Goal: Task Accomplishment & Management: Use online tool/utility

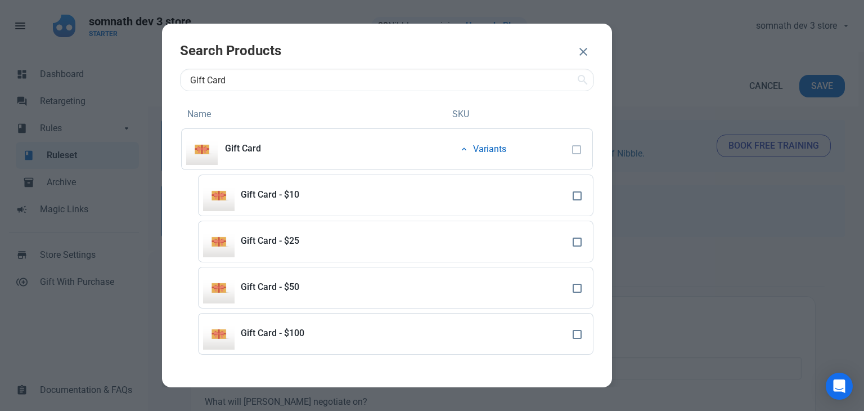
select select "product"
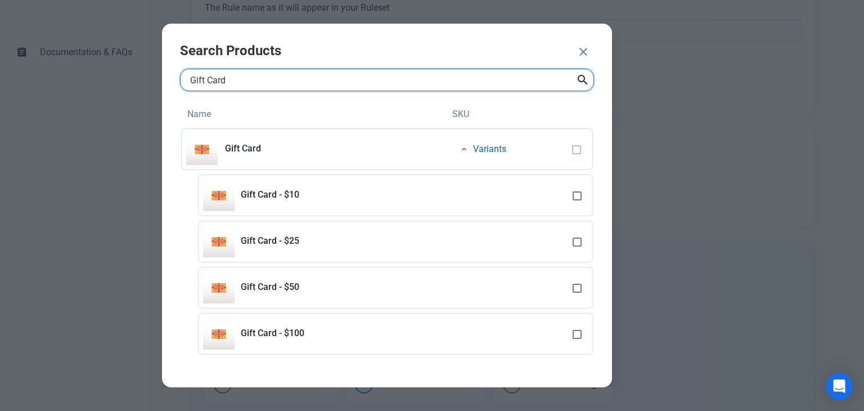
click at [200, 78] on input "Gift Card" at bounding box center [387, 80] width 414 height 23
type input "snowboard"
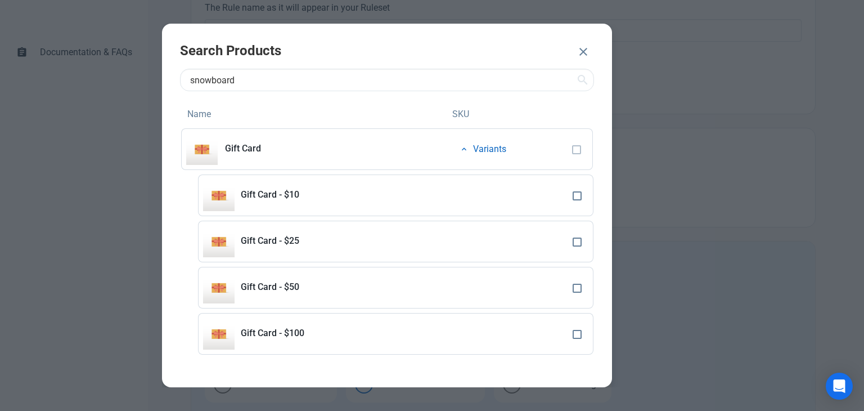
click at [579, 80] on icon at bounding box center [583, 80] width 14 height 20
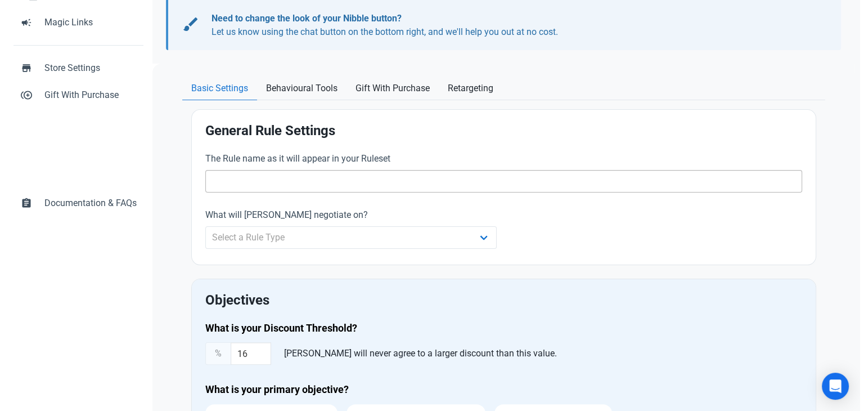
scroll to position [225, 0]
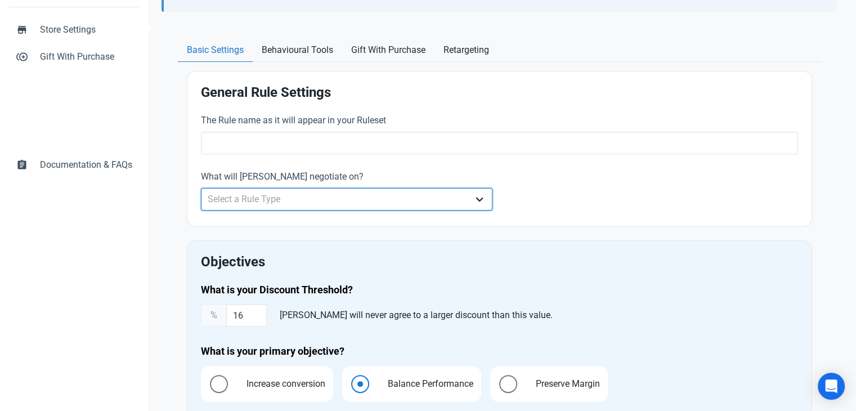
click at [266, 203] on select "Select a Rule Type Whole Store Individual Products Product Categories Cart" at bounding box center [347, 199] width 292 height 23
select select "product"
click at [201, 188] on select "Select a Rule Type Whole Store Individual Products Product Categories Cart" at bounding box center [347, 199] width 292 height 23
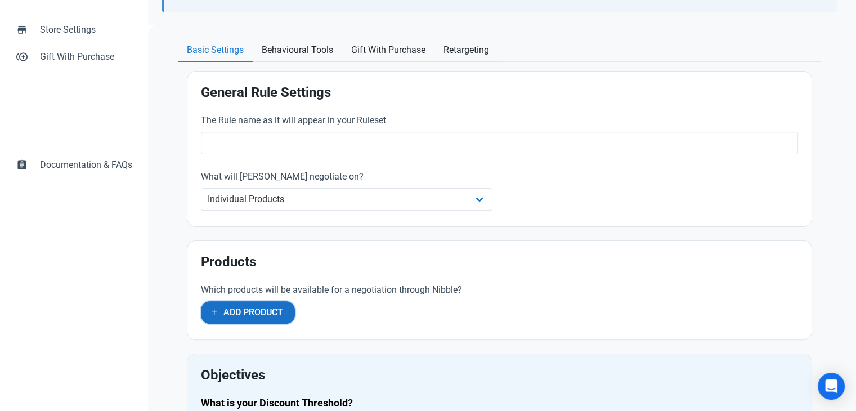
click at [258, 309] on span "Add Product" at bounding box center [253, 313] width 60 height 14
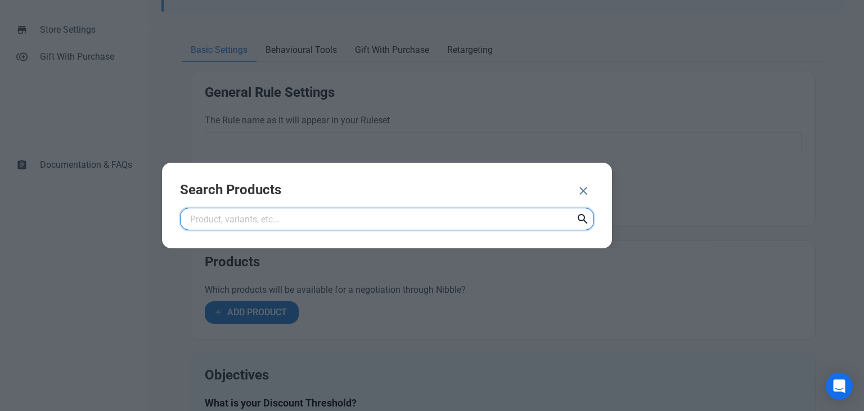
click at [327, 221] on input "text" at bounding box center [387, 219] width 414 height 23
paste input "Snowboard"
type input "Snowboard"
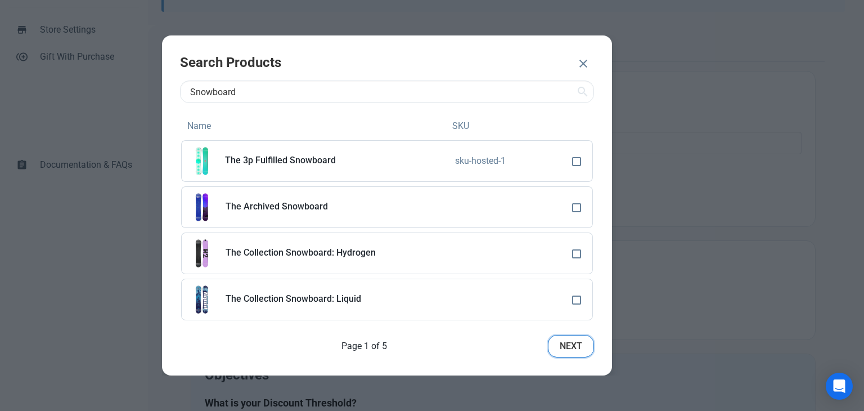
click at [565, 339] on span "Next" at bounding box center [571, 346] width 23 height 14
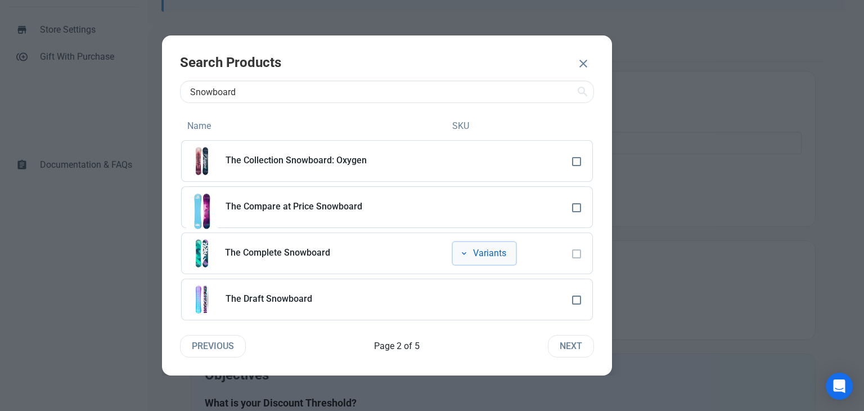
click at [461, 257] on icon "button" at bounding box center [464, 253] width 9 height 14
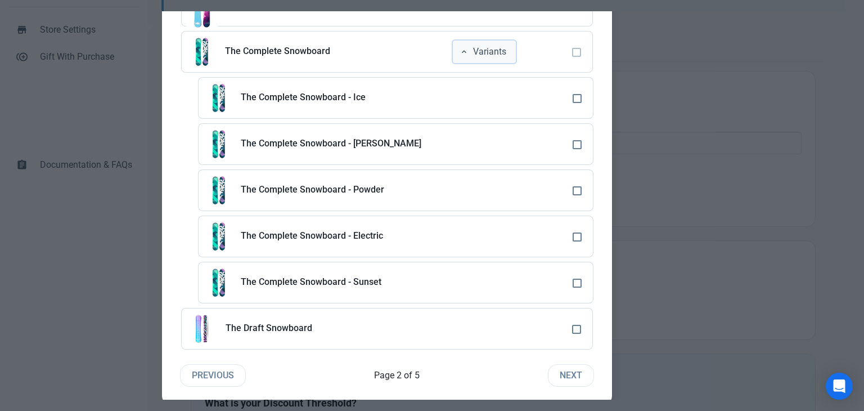
scroll to position [180, 0]
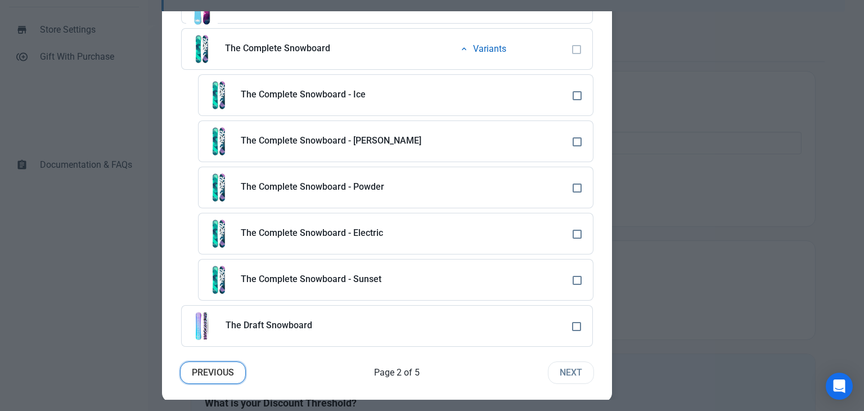
click at [226, 366] on span "Previous" at bounding box center [213, 373] width 42 height 14
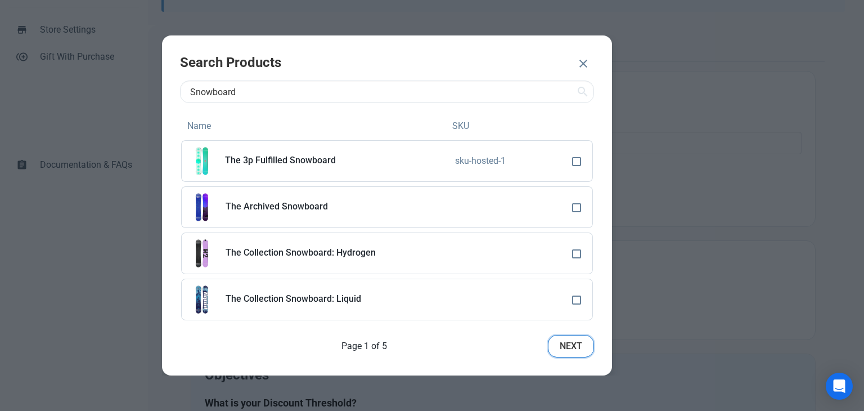
click at [576, 343] on span "Next" at bounding box center [571, 346] width 23 height 14
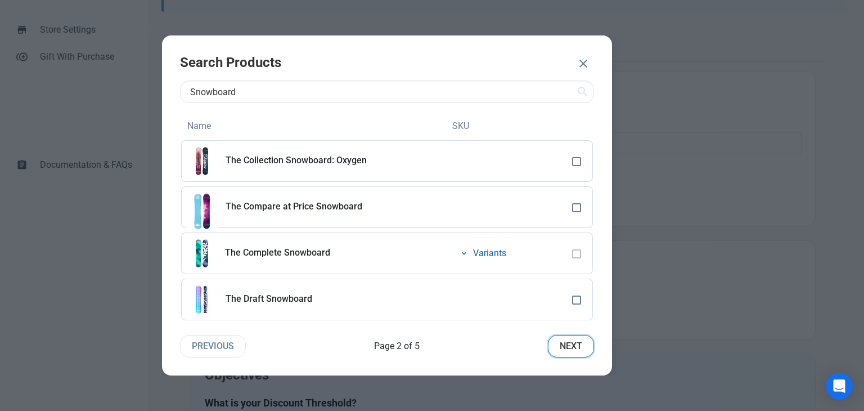
click at [574, 347] on span "Next" at bounding box center [571, 346] width 23 height 14
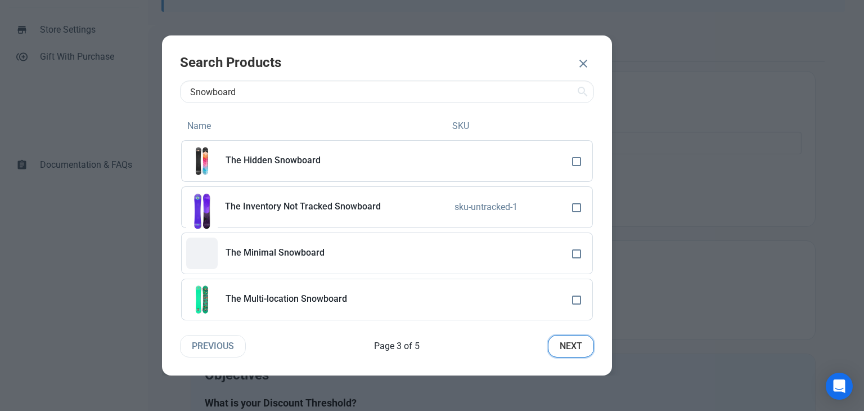
click at [574, 347] on span "Next" at bounding box center [571, 346] width 23 height 14
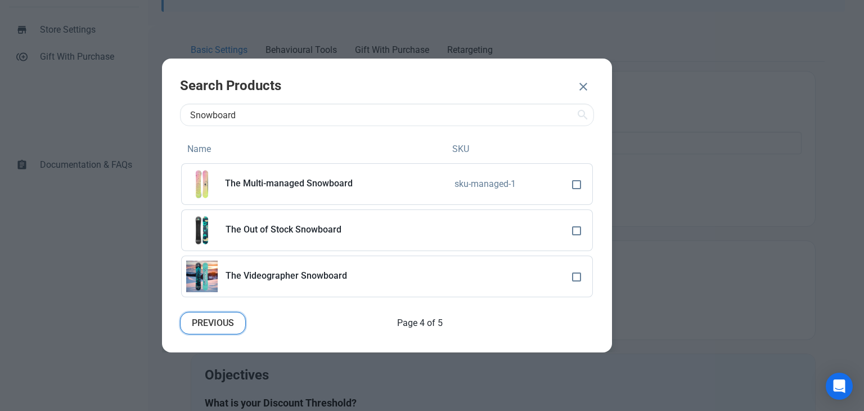
click at [213, 316] on span "Previous" at bounding box center [213, 323] width 42 height 14
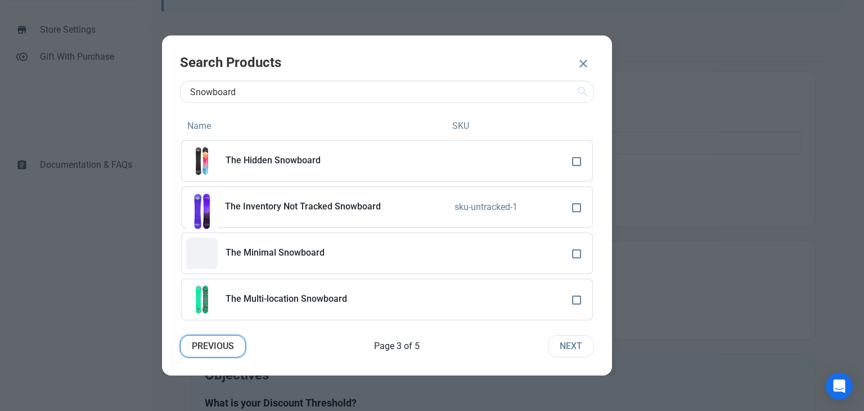
click at [220, 345] on span "Previous" at bounding box center [213, 346] width 42 height 14
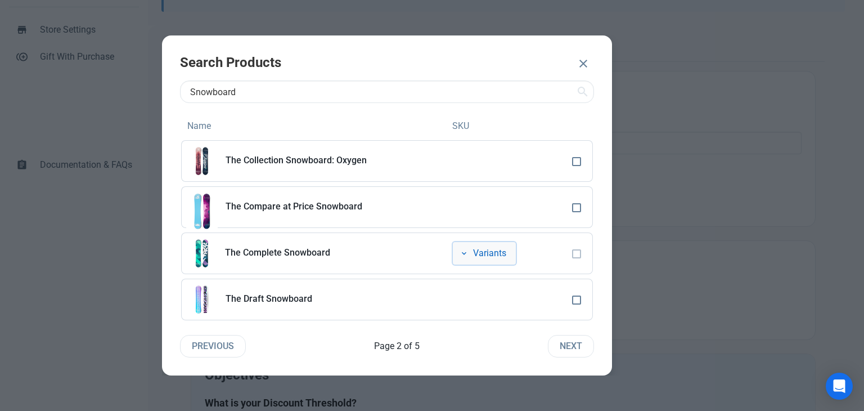
click at [462, 254] on icon "button" at bounding box center [464, 253] width 9 height 14
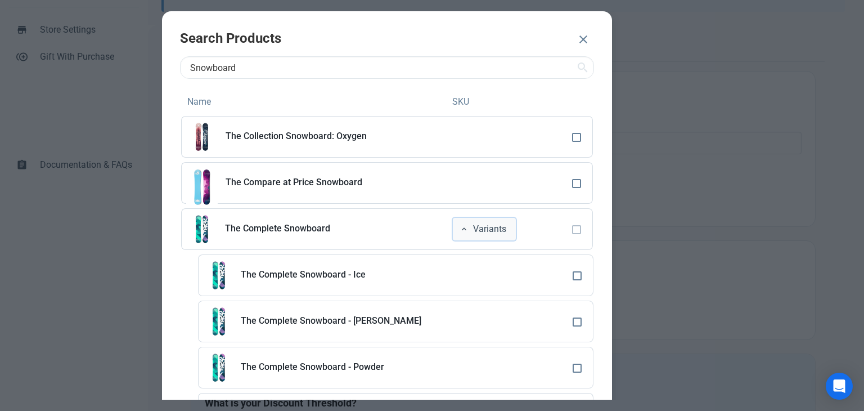
scroll to position [113, 0]
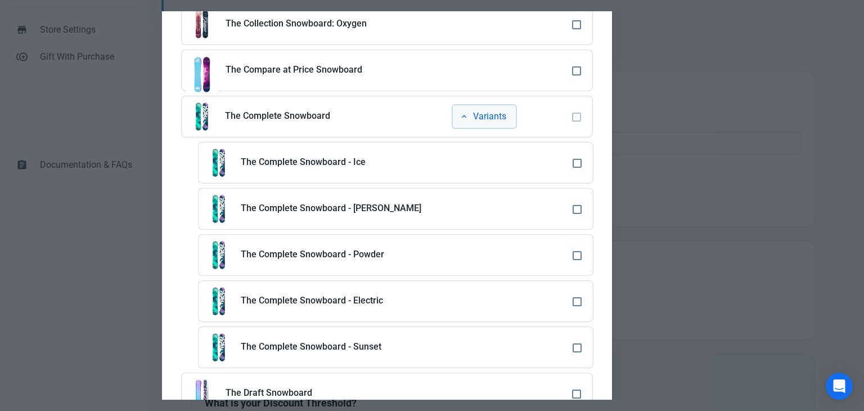
click at [465, 110] on icon "button" at bounding box center [464, 117] width 9 height 14
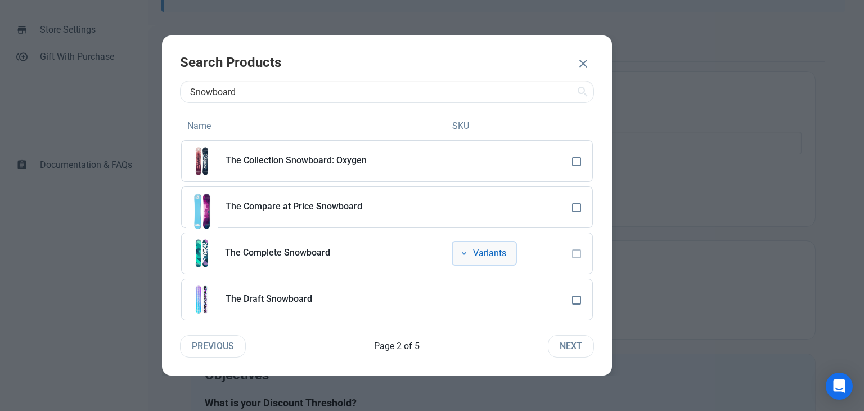
scroll to position [0, 0]
